Goal: Information Seeking & Learning: Learn about a topic

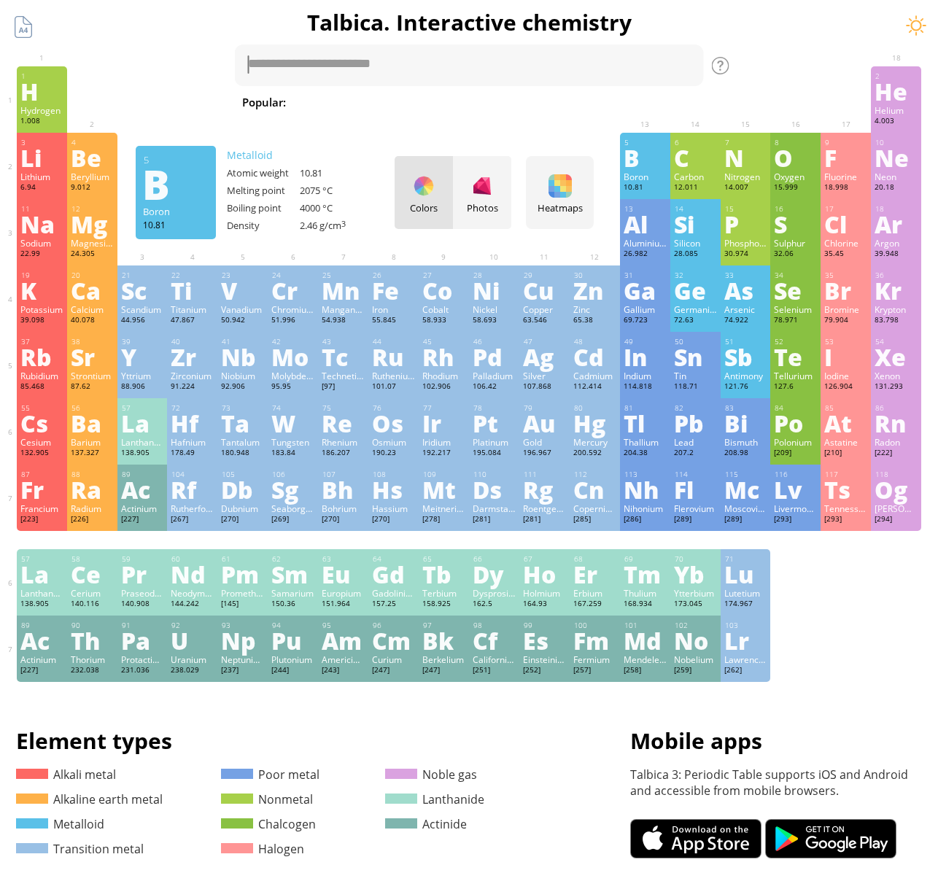
click at [647, 194] on div "10.81" at bounding box center [644, 188] width 43 height 12
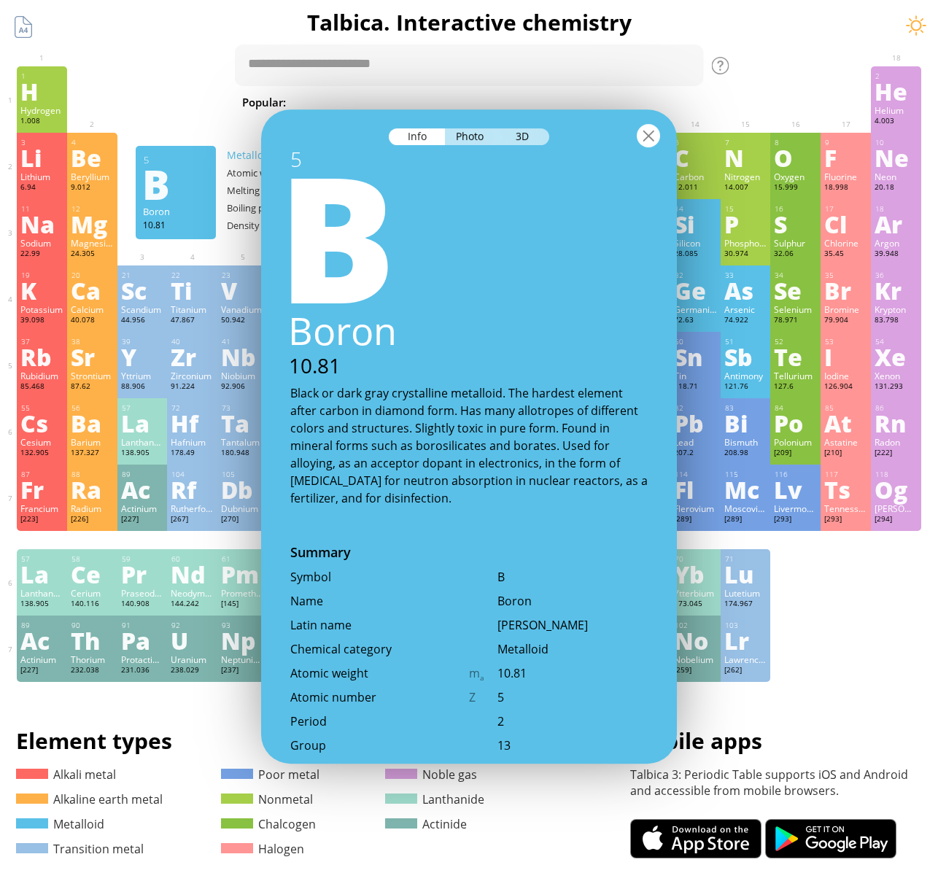
click at [648, 131] on div at bounding box center [648, 135] width 23 height 23
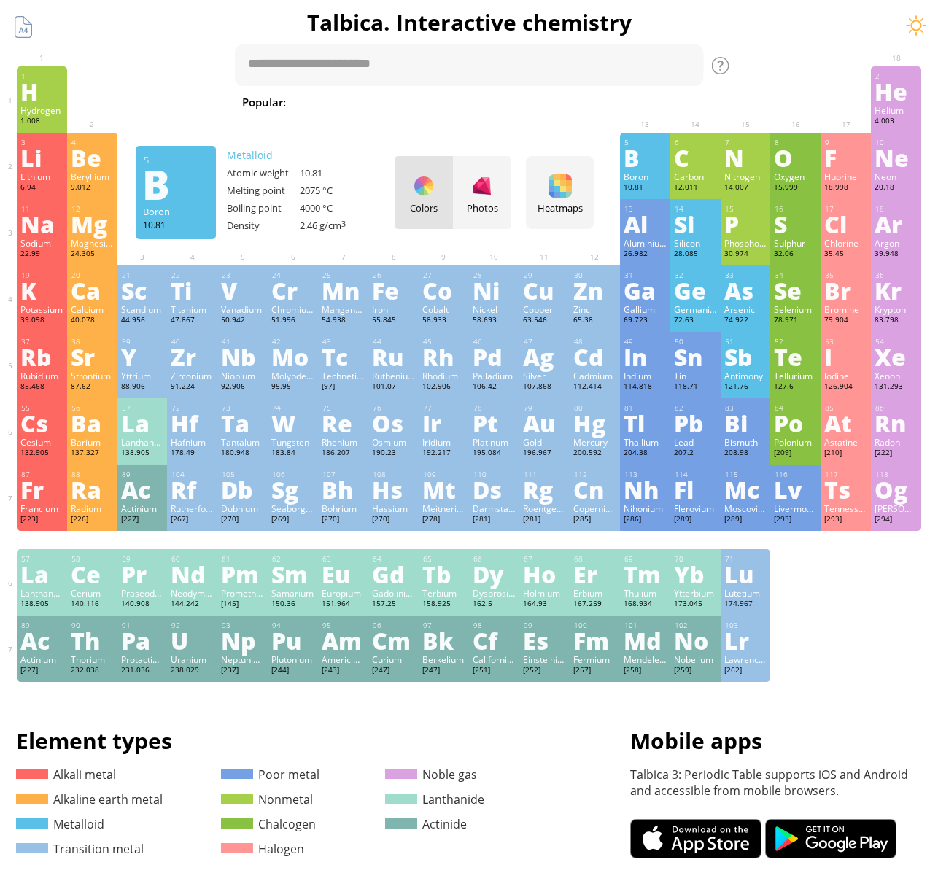
click at [647, 166] on div "B" at bounding box center [644, 157] width 43 height 23
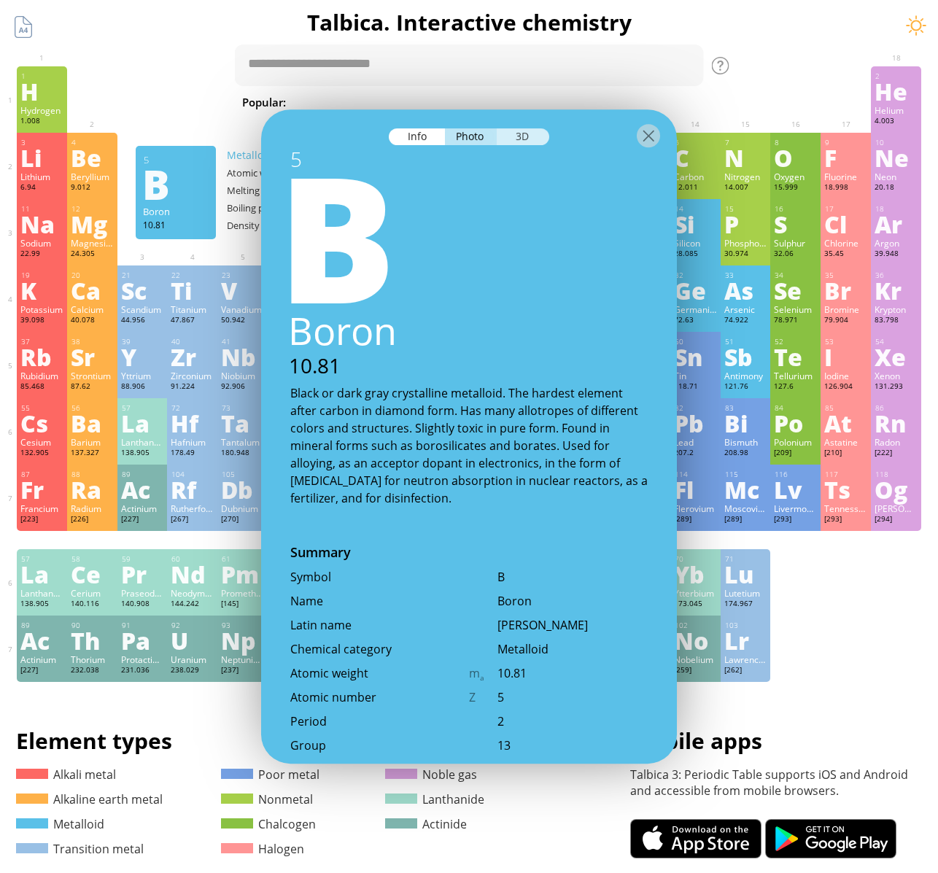
click at [531, 132] on div "3D" at bounding box center [523, 136] width 52 height 17
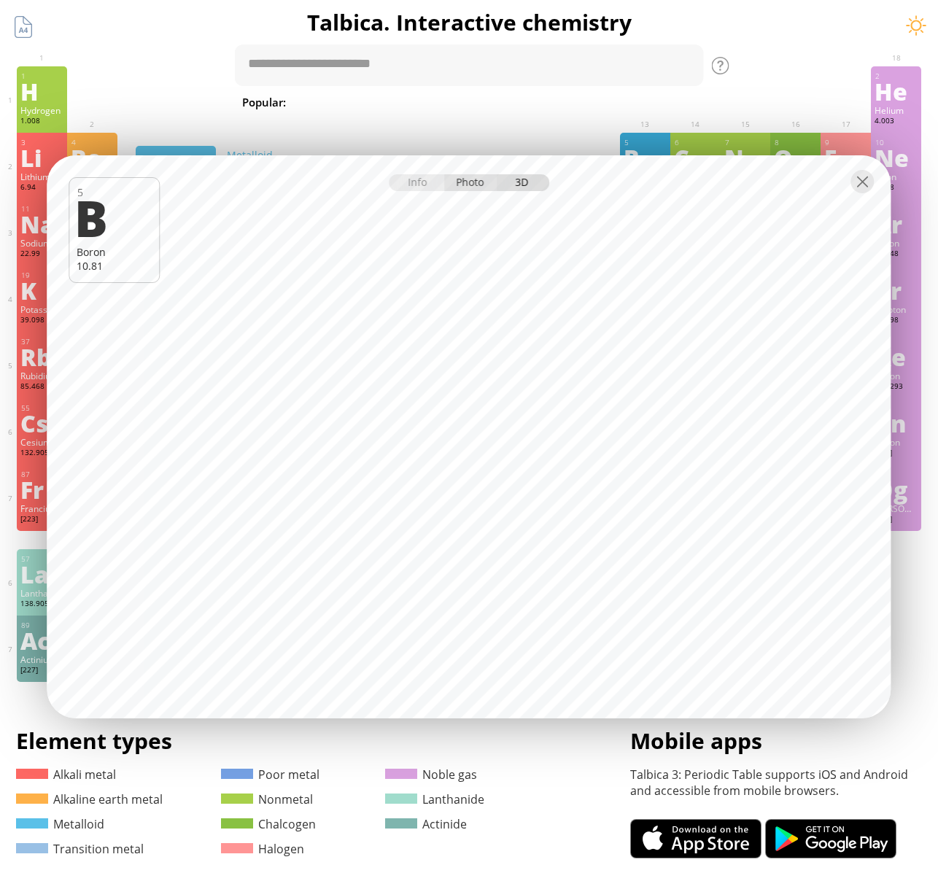
click at [464, 187] on div "Photo" at bounding box center [471, 182] width 52 height 17
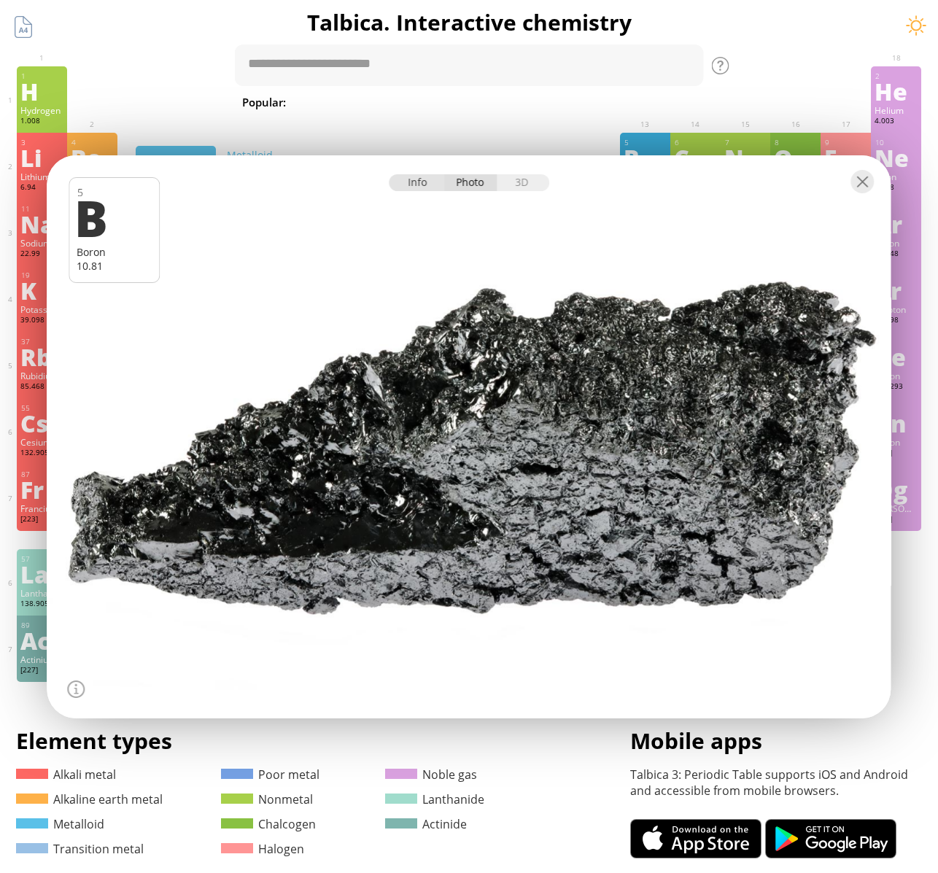
click at [430, 181] on div "Info" at bounding box center [417, 182] width 56 height 17
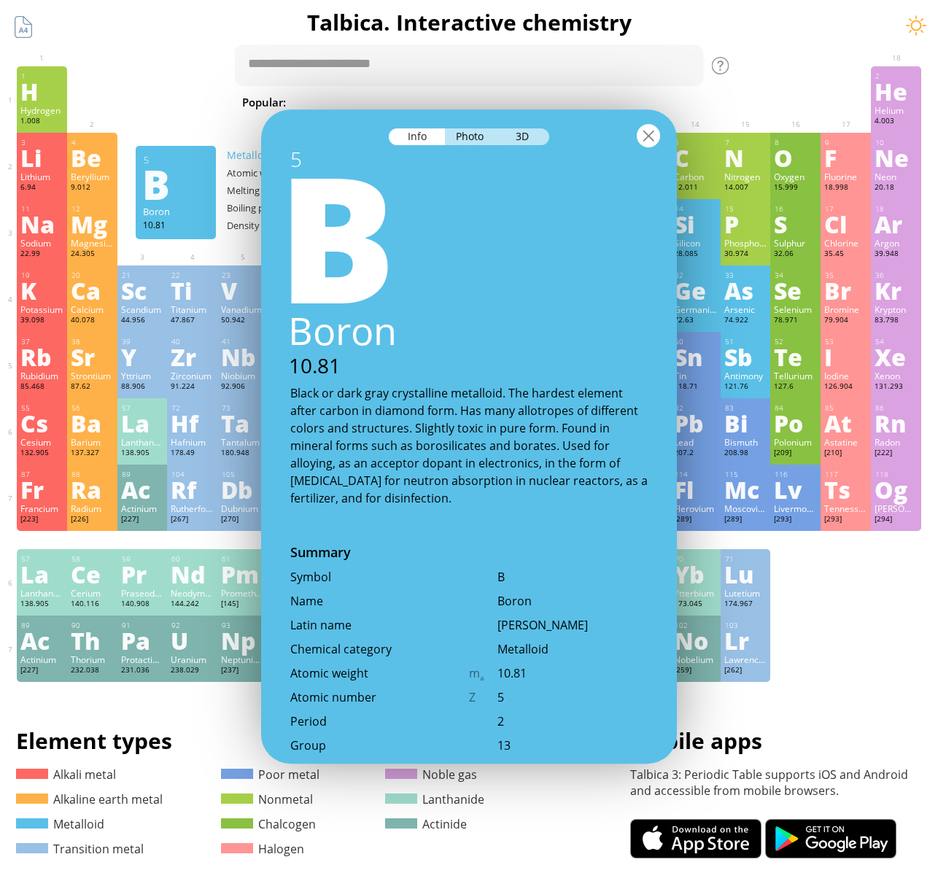
click at [655, 139] on div at bounding box center [648, 135] width 23 height 23
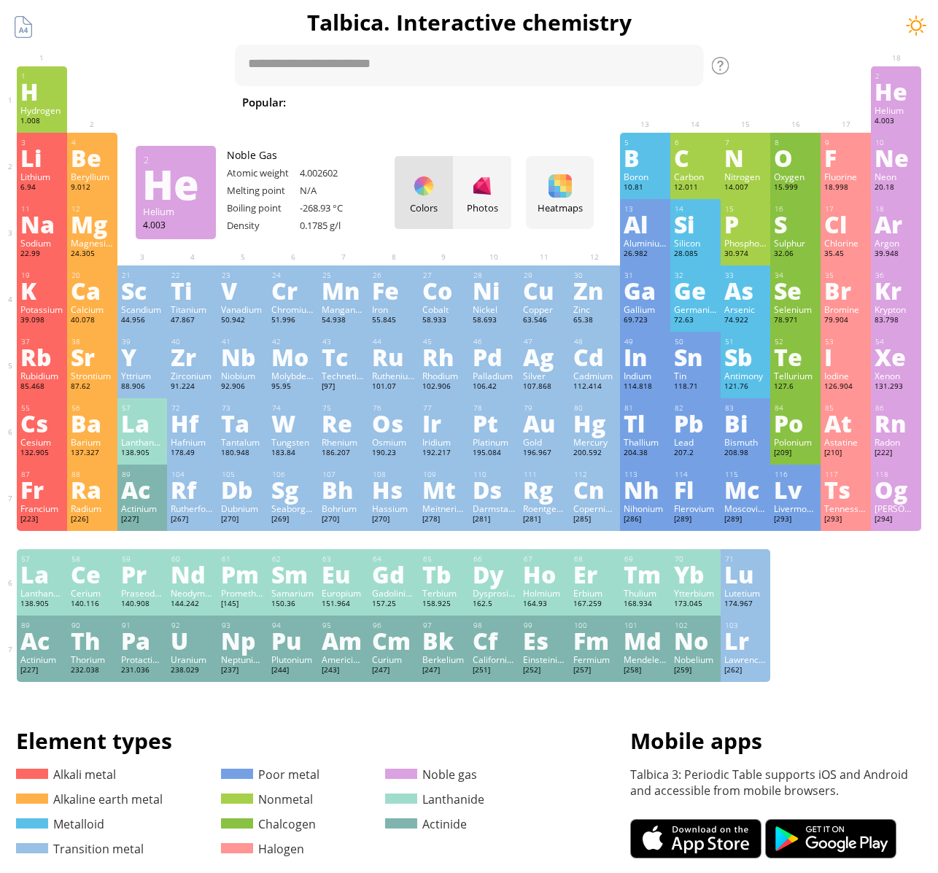
click at [909, 35] on div at bounding box center [916, 26] width 22 height 22
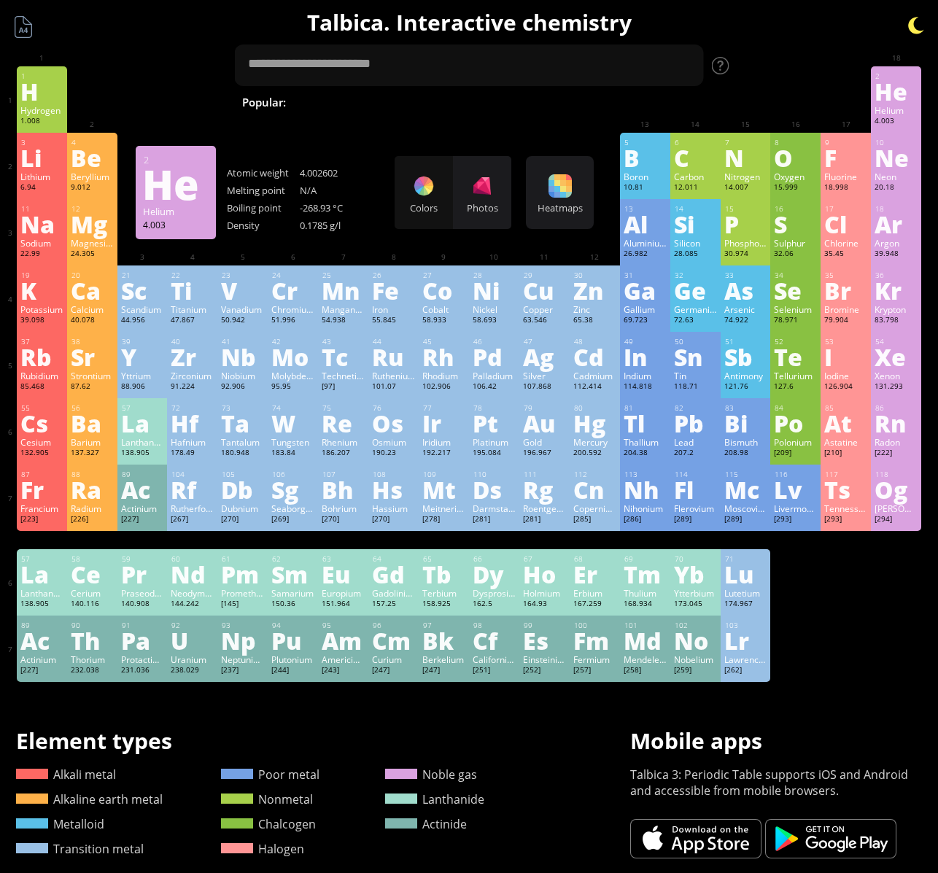
click at [909, 35] on div at bounding box center [916, 26] width 22 height 22
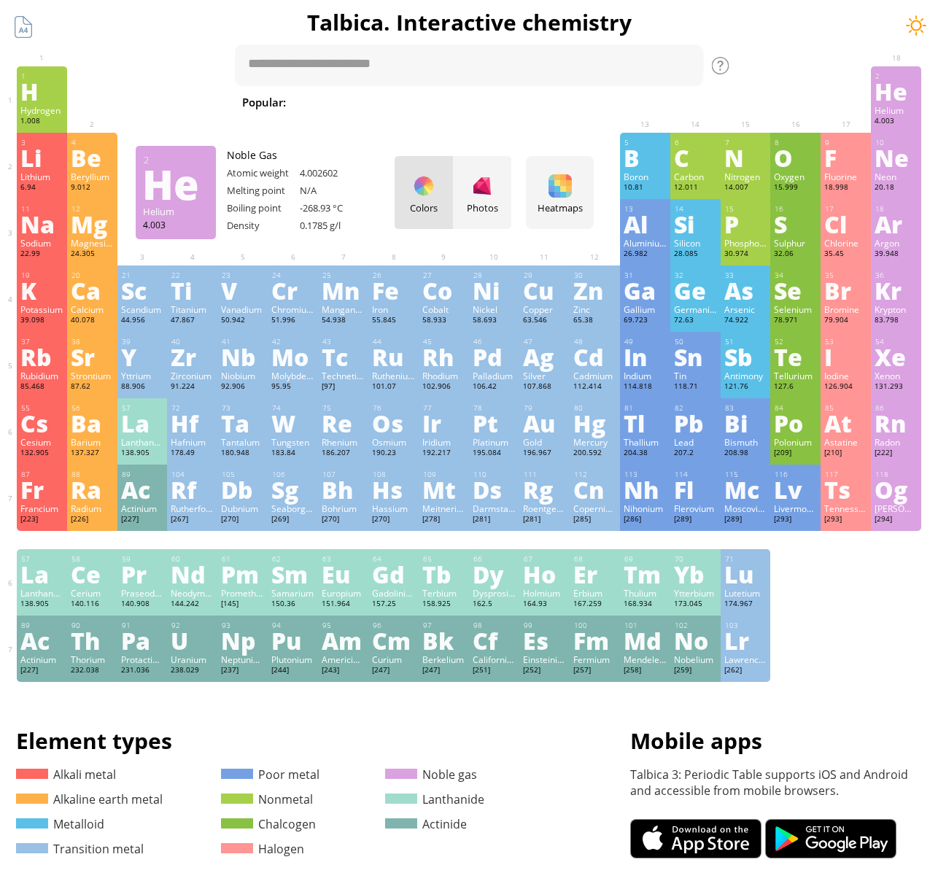
click at [909, 35] on div at bounding box center [916, 26] width 22 height 22
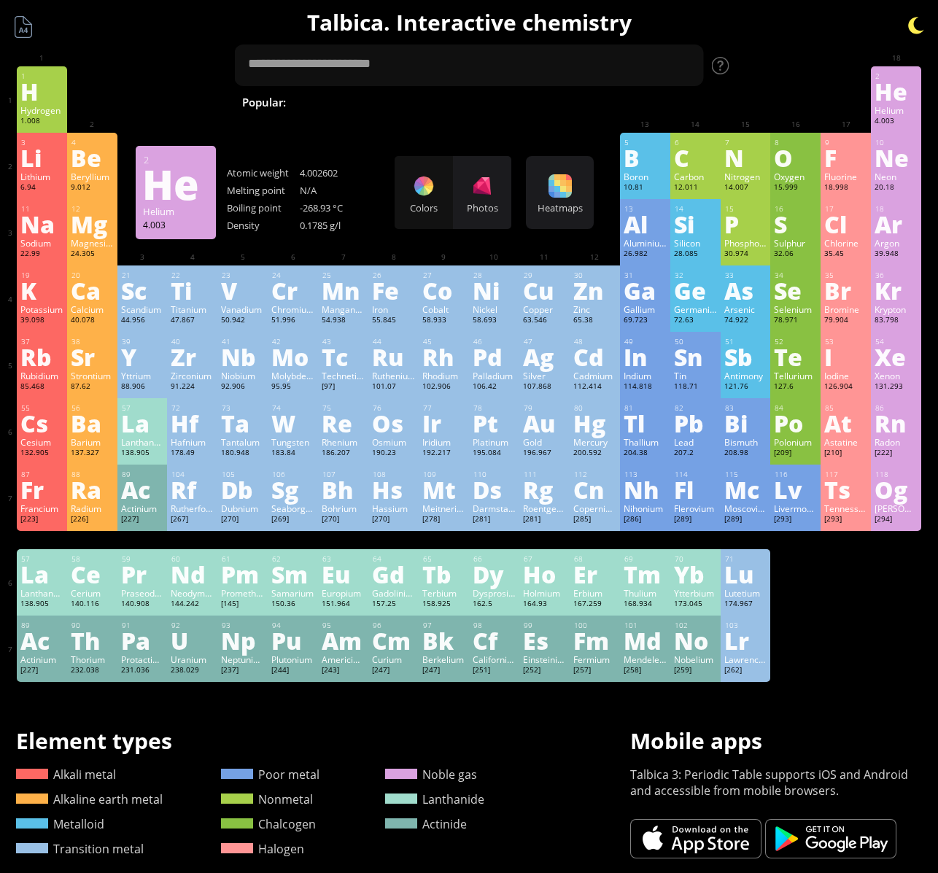
click at [909, 35] on div at bounding box center [916, 26] width 22 height 22
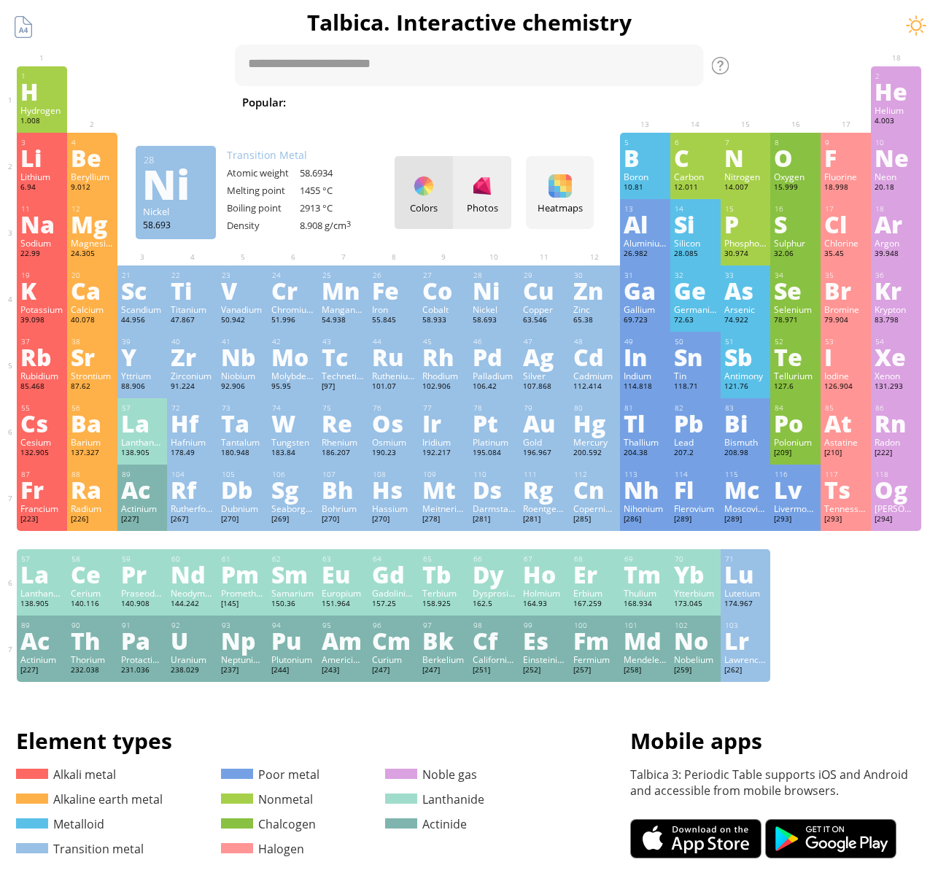
click at [493, 203] on div "Photos" at bounding box center [482, 207] width 58 height 13
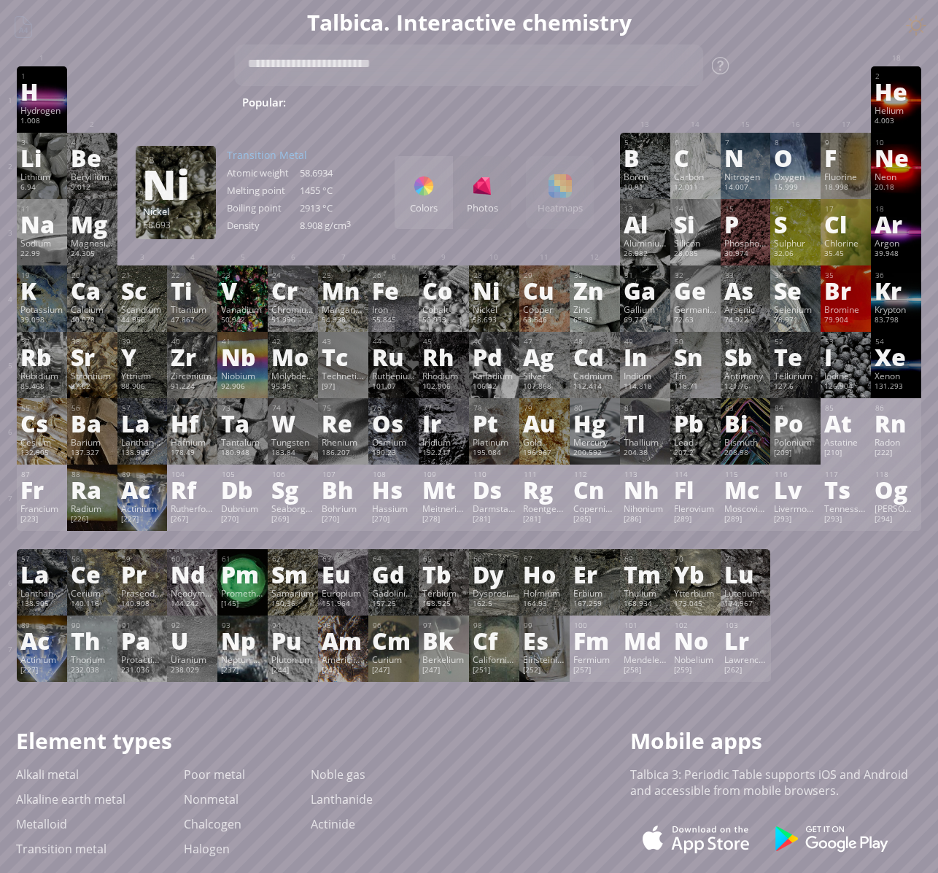
click at [435, 195] on div at bounding box center [423, 185] width 23 height 23
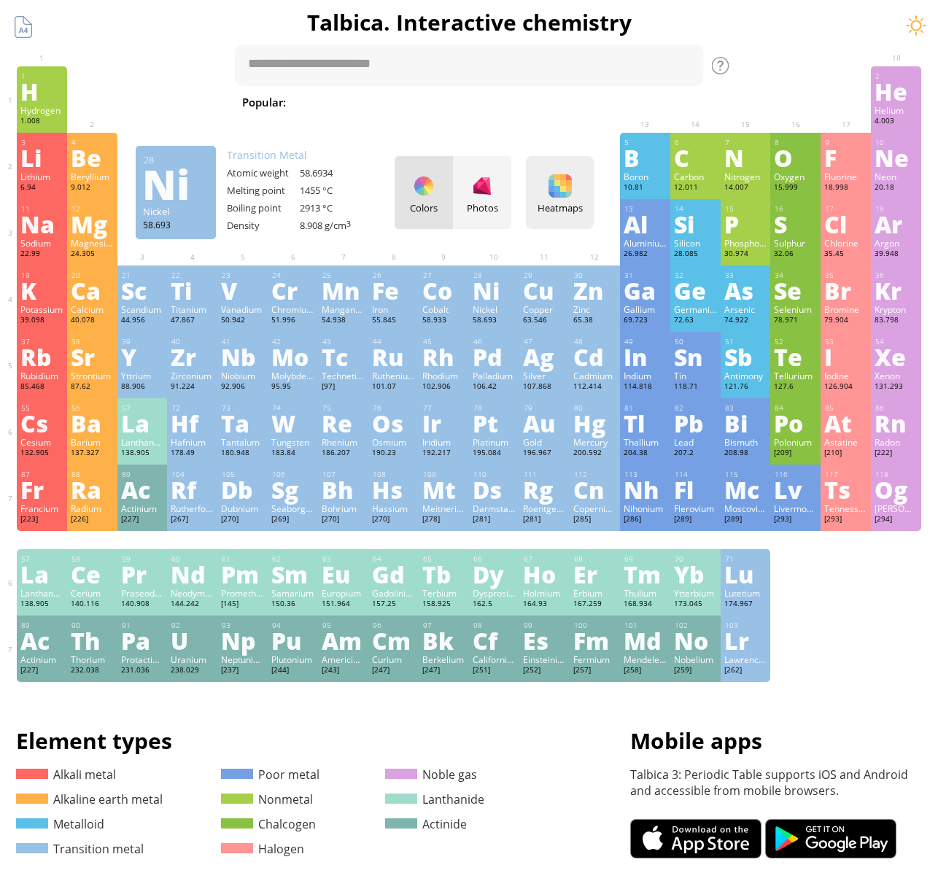
click at [569, 195] on div at bounding box center [559, 185] width 23 height 23
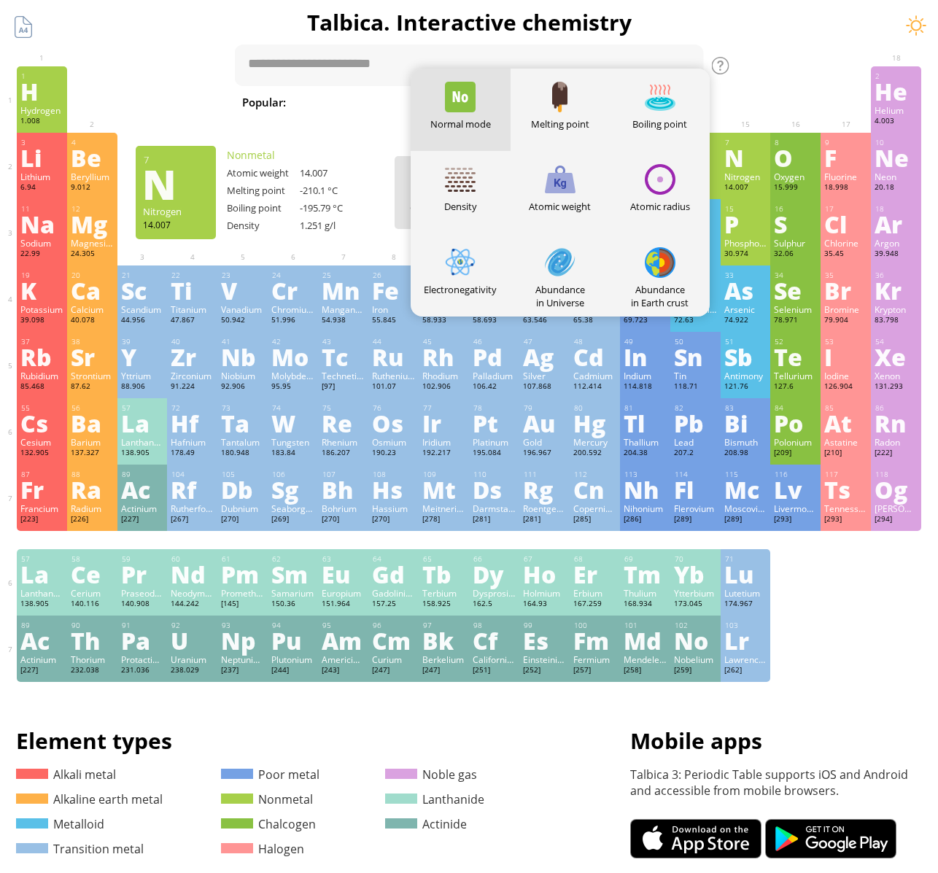
click at [806, 67] on div at bounding box center [795, 77] width 50 height 22
